Goal: Transaction & Acquisition: Subscribe to service/newsletter

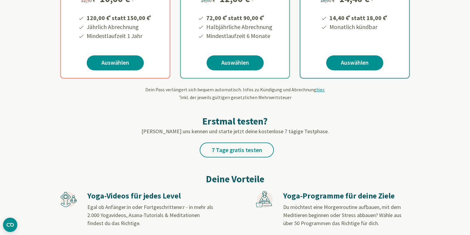
scroll to position [182, 0]
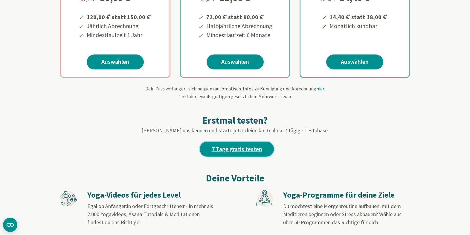
click at [256, 150] on link "7 Tage gratis testen" at bounding box center [237, 149] width 74 height 15
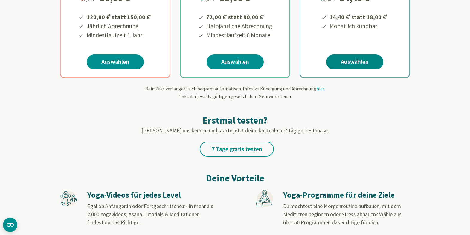
click at [356, 62] on link "Auswählen" at bounding box center [354, 61] width 57 height 15
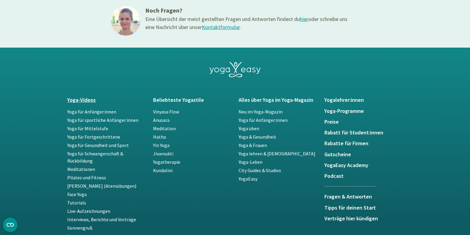
scroll to position [413, 0]
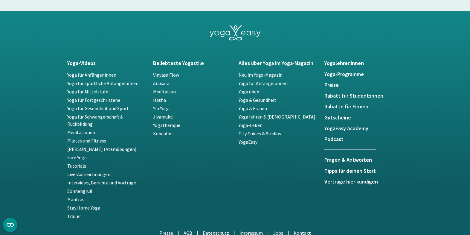
click at [347, 106] on h5 "Rabatte für Firmen" at bounding box center [364, 107] width 79 height 6
